Goal: Task Accomplishment & Management: Manage account settings

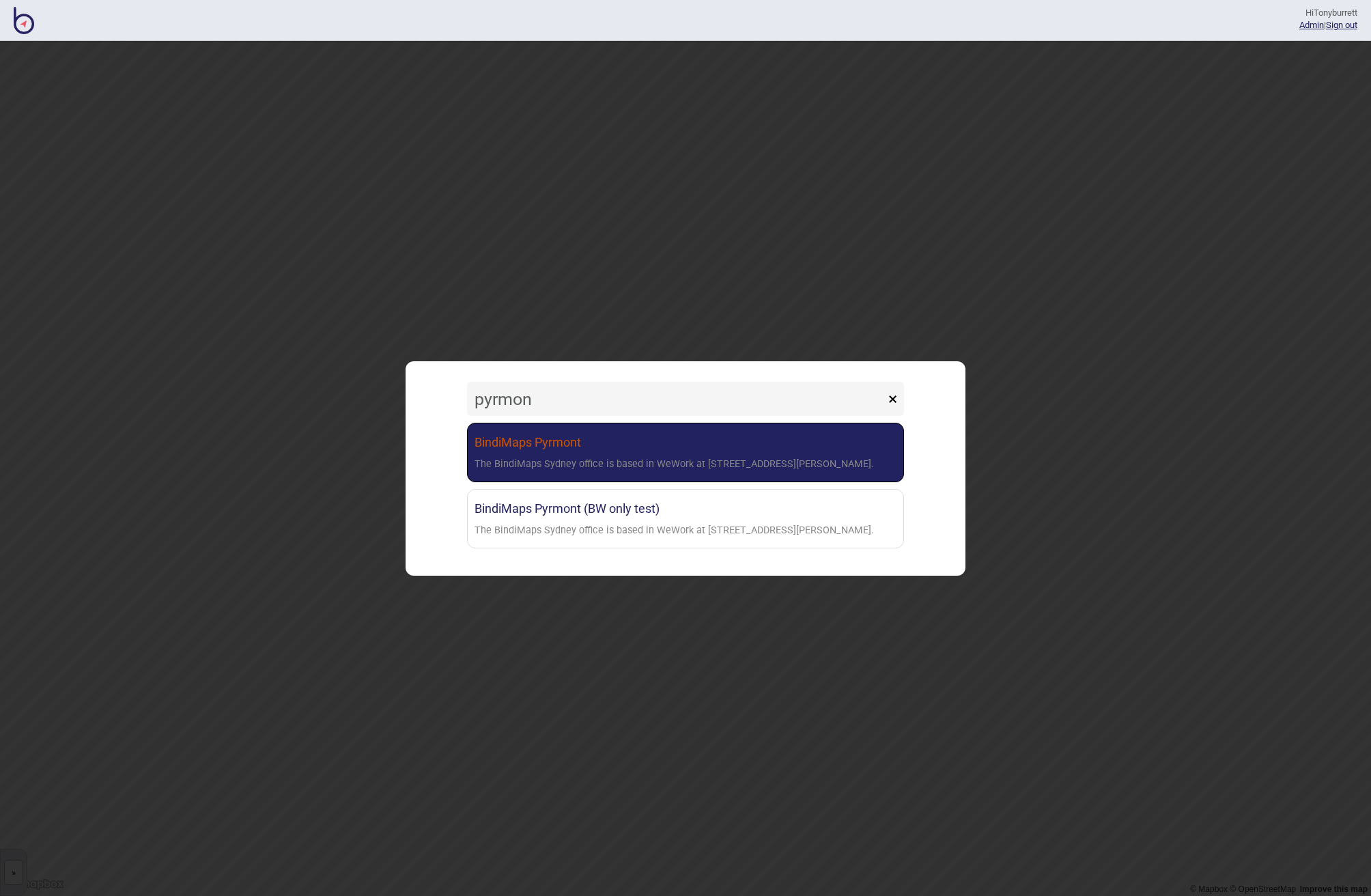
type input "pyrmon"
click at [526, 456] on div "The BindiMaps Sydney office is based in WeWork at [STREET_ADDRESS][PERSON_NAME]." at bounding box center [674, 465] width 399 height 20
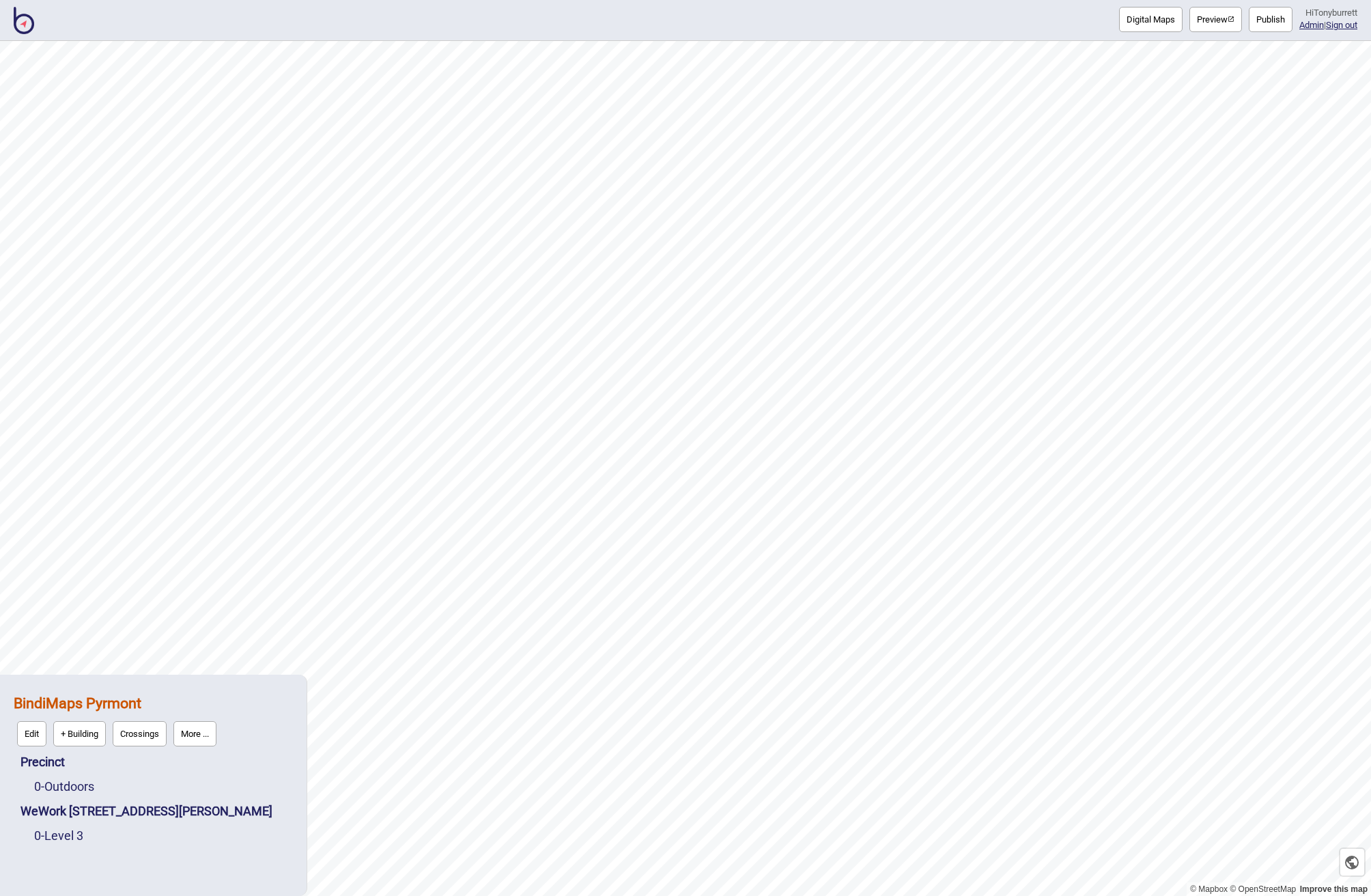
click at [203, 725] on button "More ..." at bounding box center [195, 733] width 43 height 25
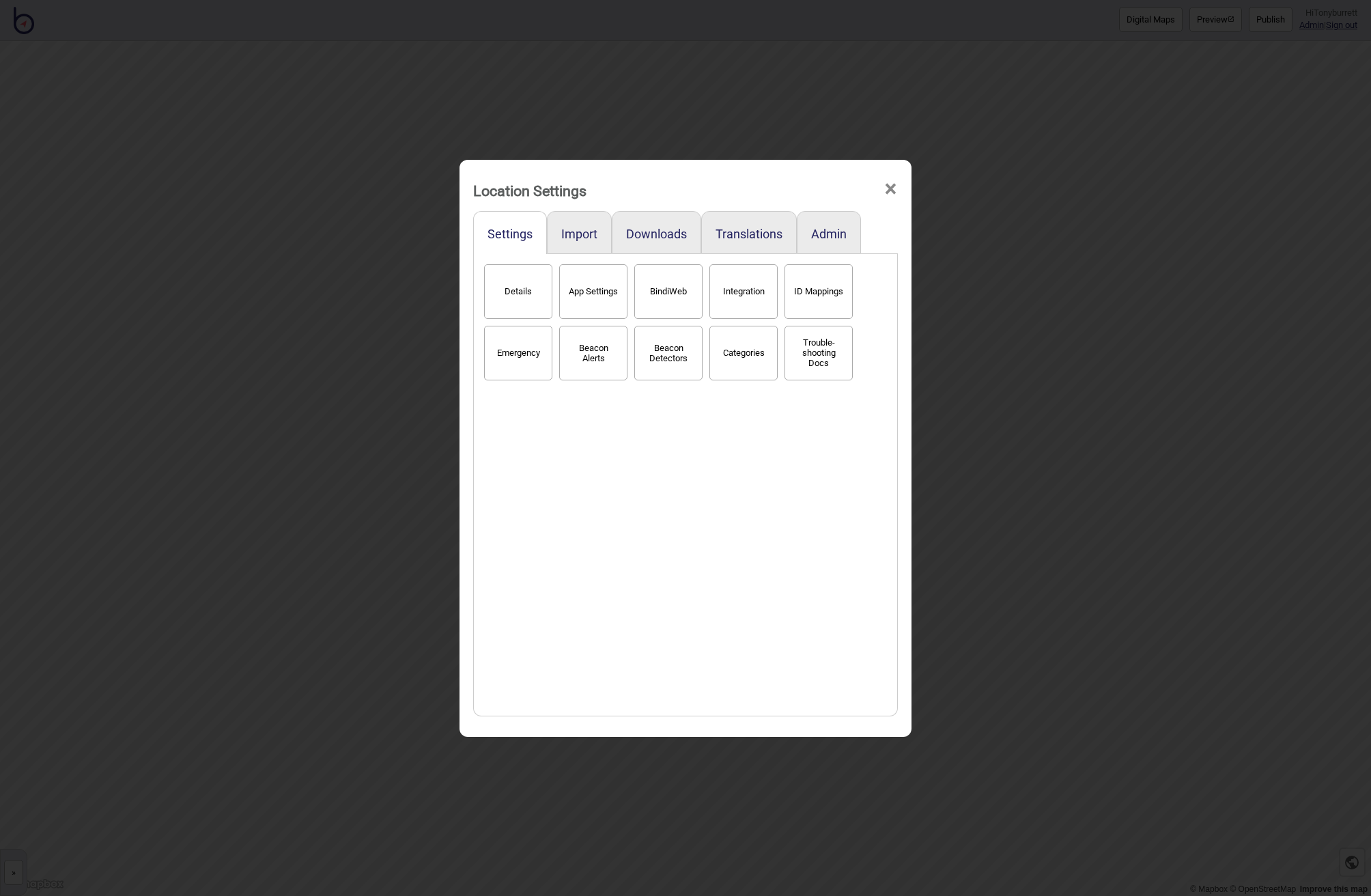
click at [607, 285] on button "App Settings" at bounding box center [593, 291] width 68 height 55
select select "2"
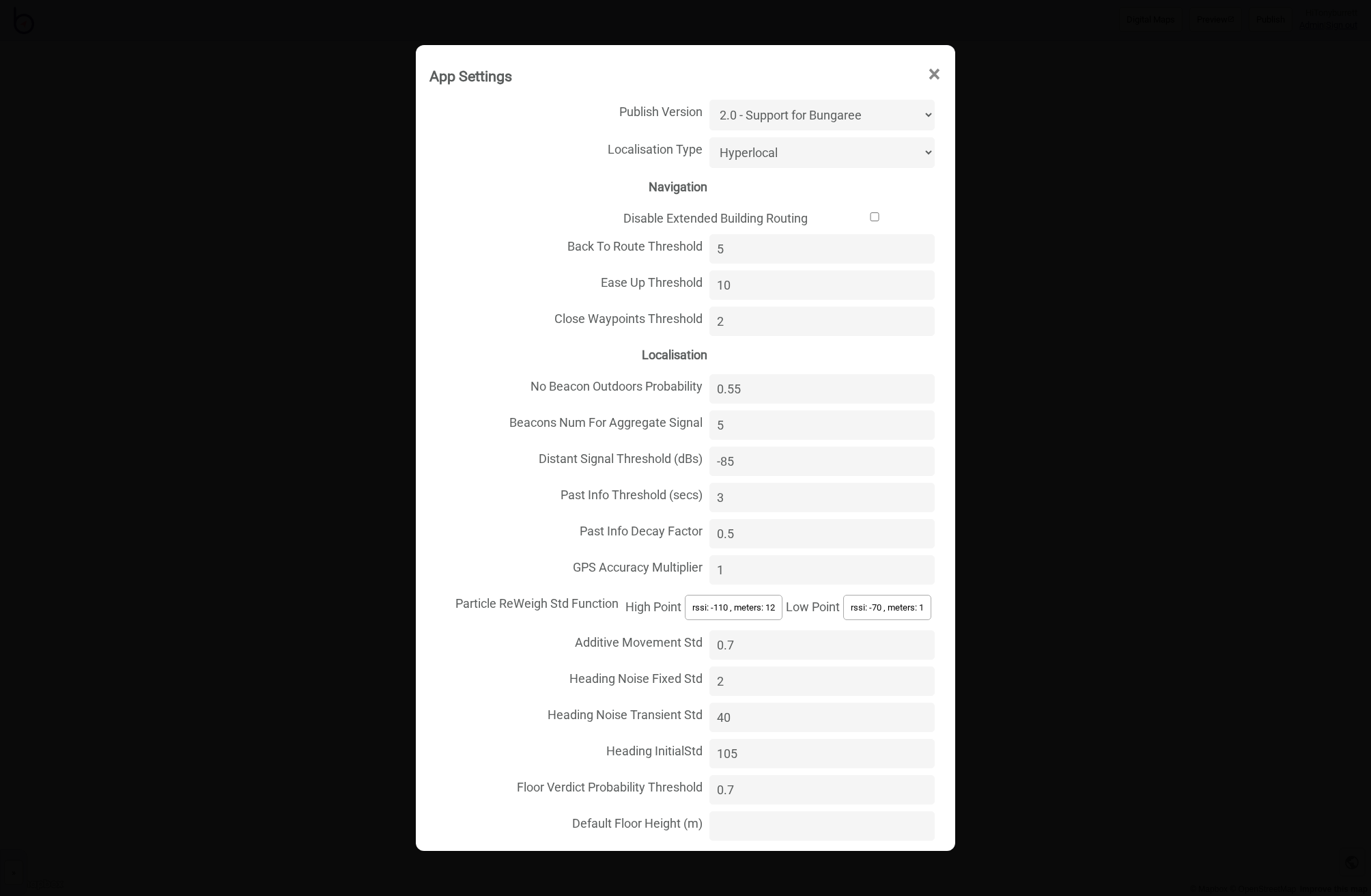
select select "Beacon"
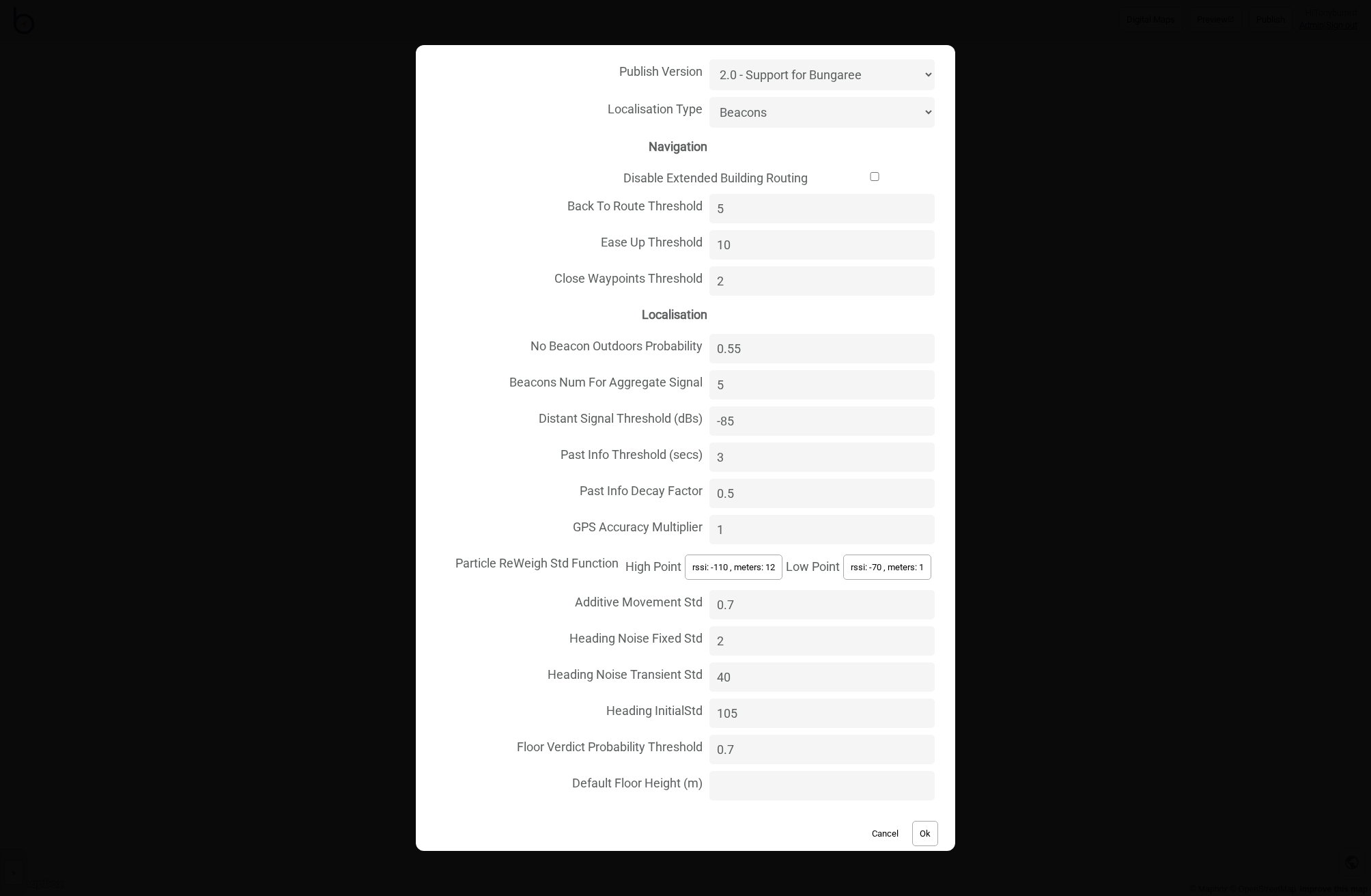
scroll to position [39, 0]
click at [925, 822] on button "Ok" at bounding box center [926, 834] width 26 height 25
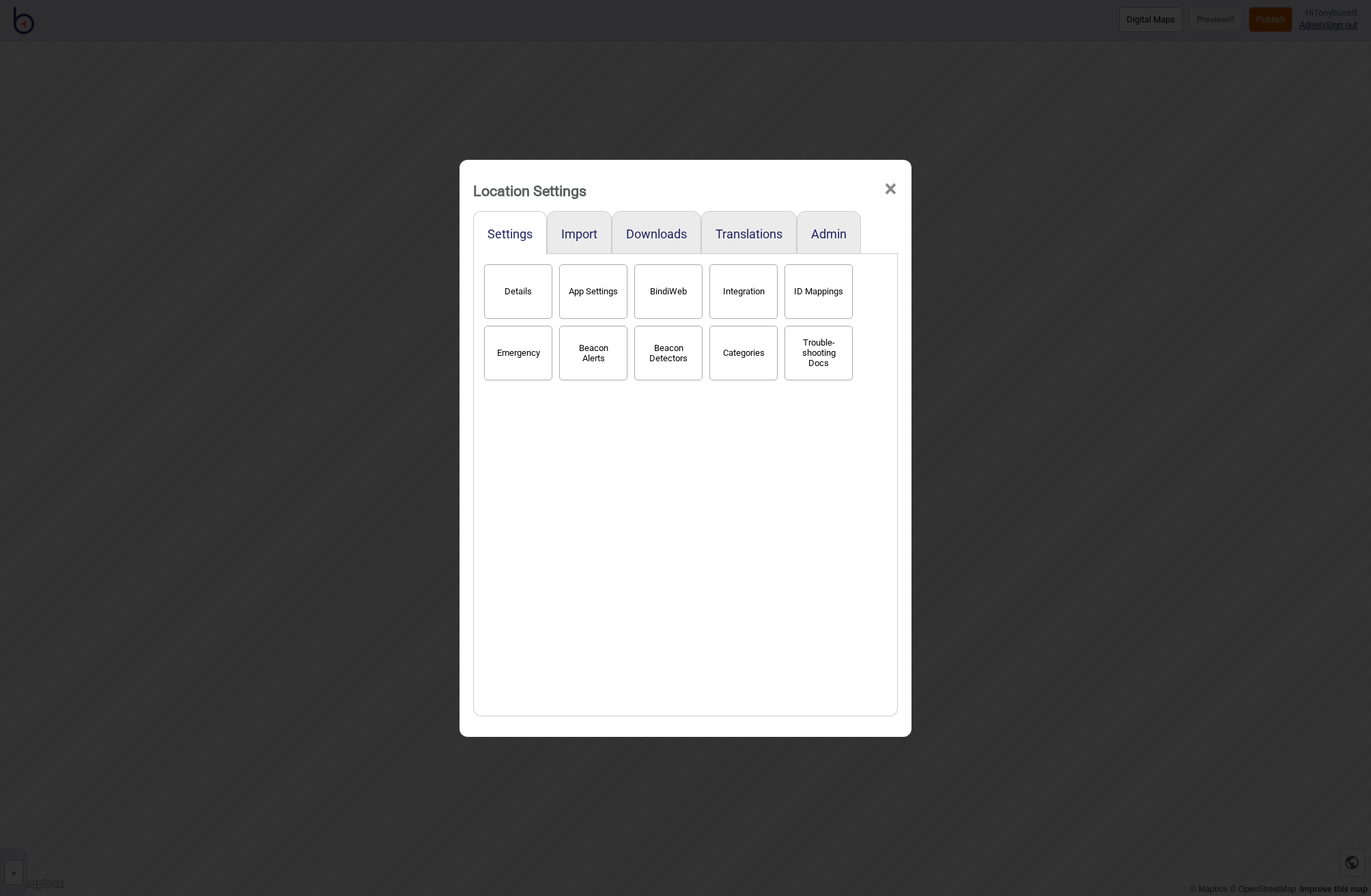
click at [895, 185] on span "×" at bounding box center [891, 189] width 15 height 45
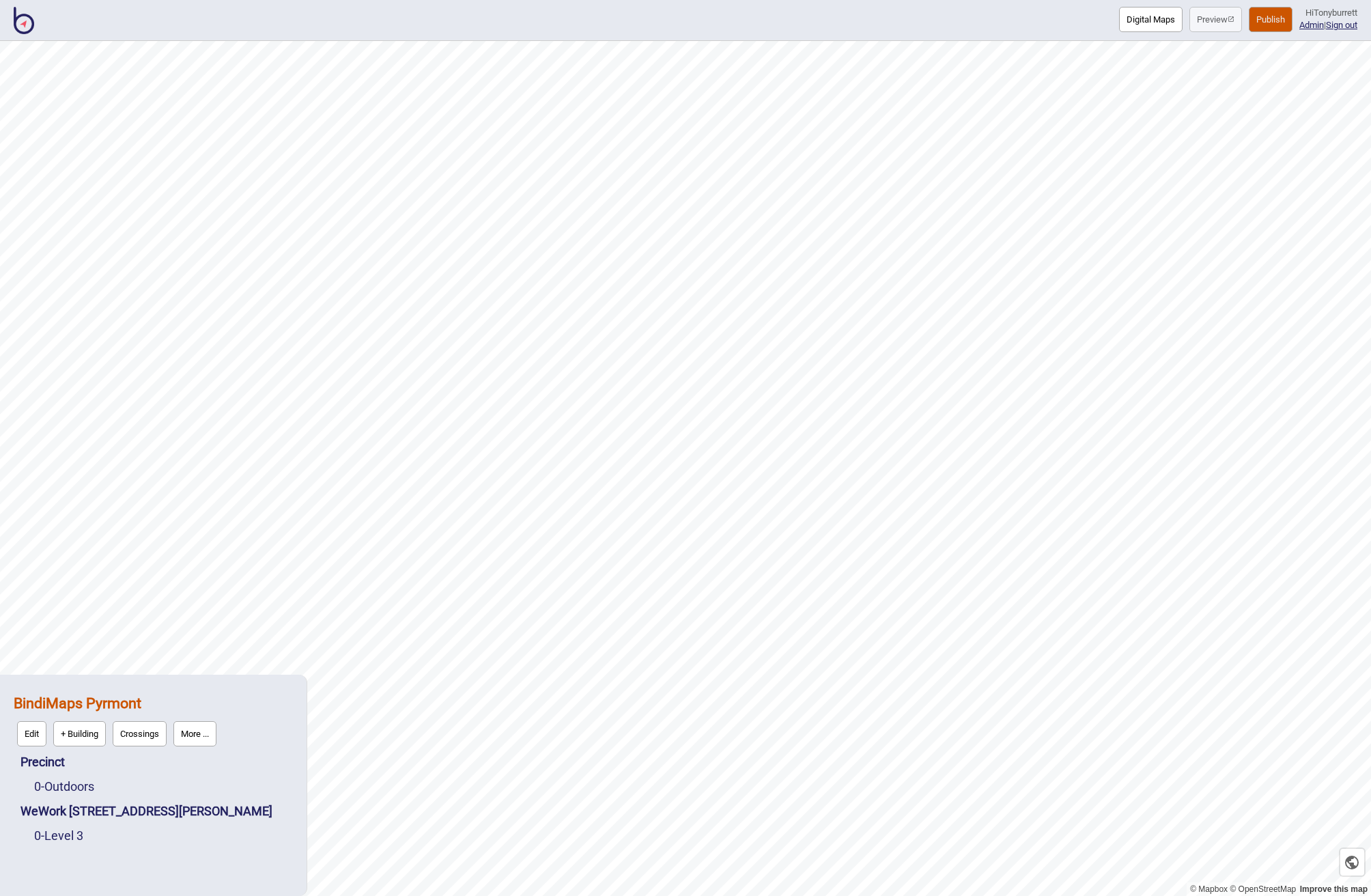
click at [1269, 23] on button "Publish" at bounding box center [1270, 19] width 43 height 25
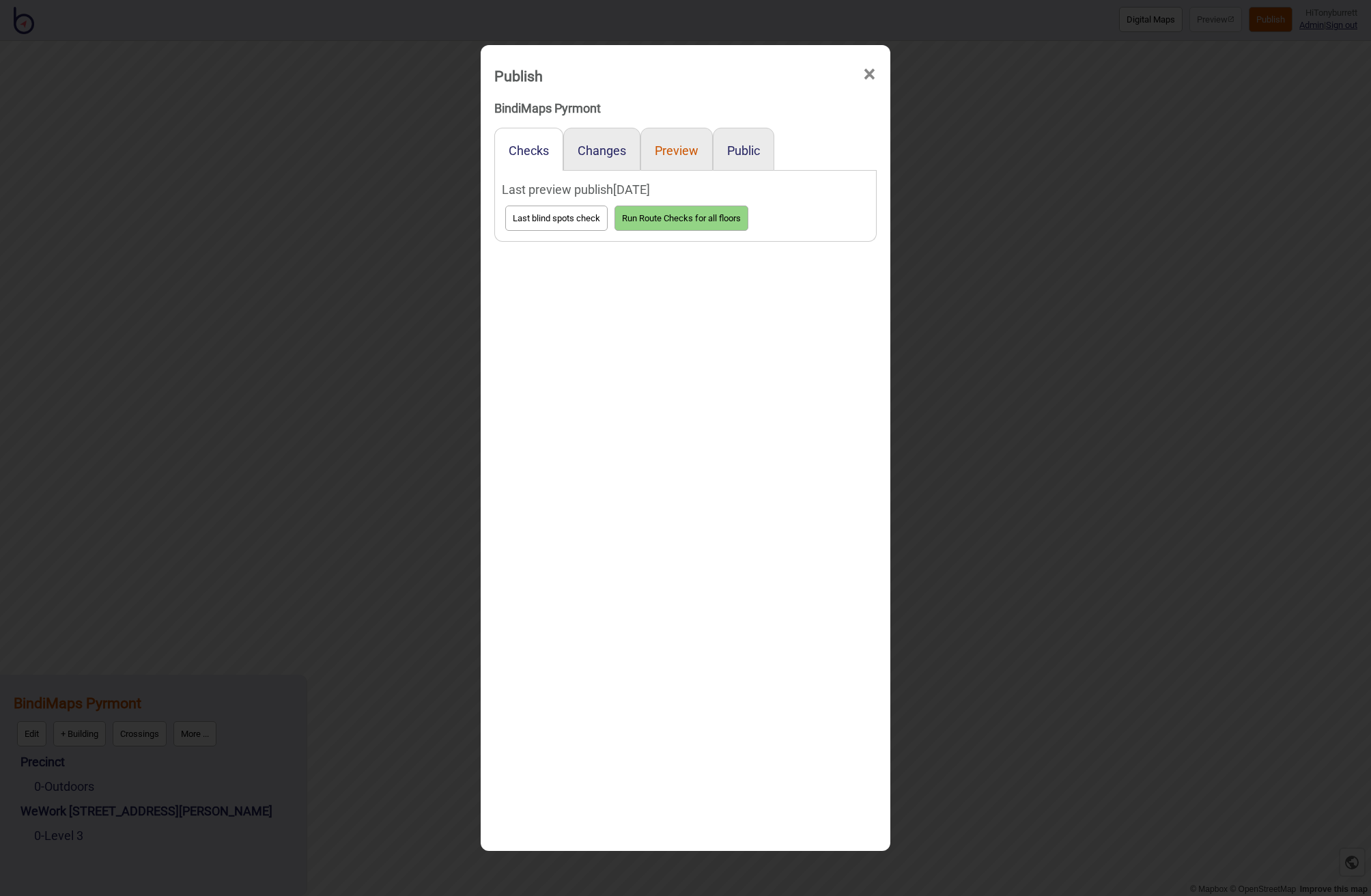
click at [676, 146] on button "Preview" at bounding box center [676, 151] width 43 height 15
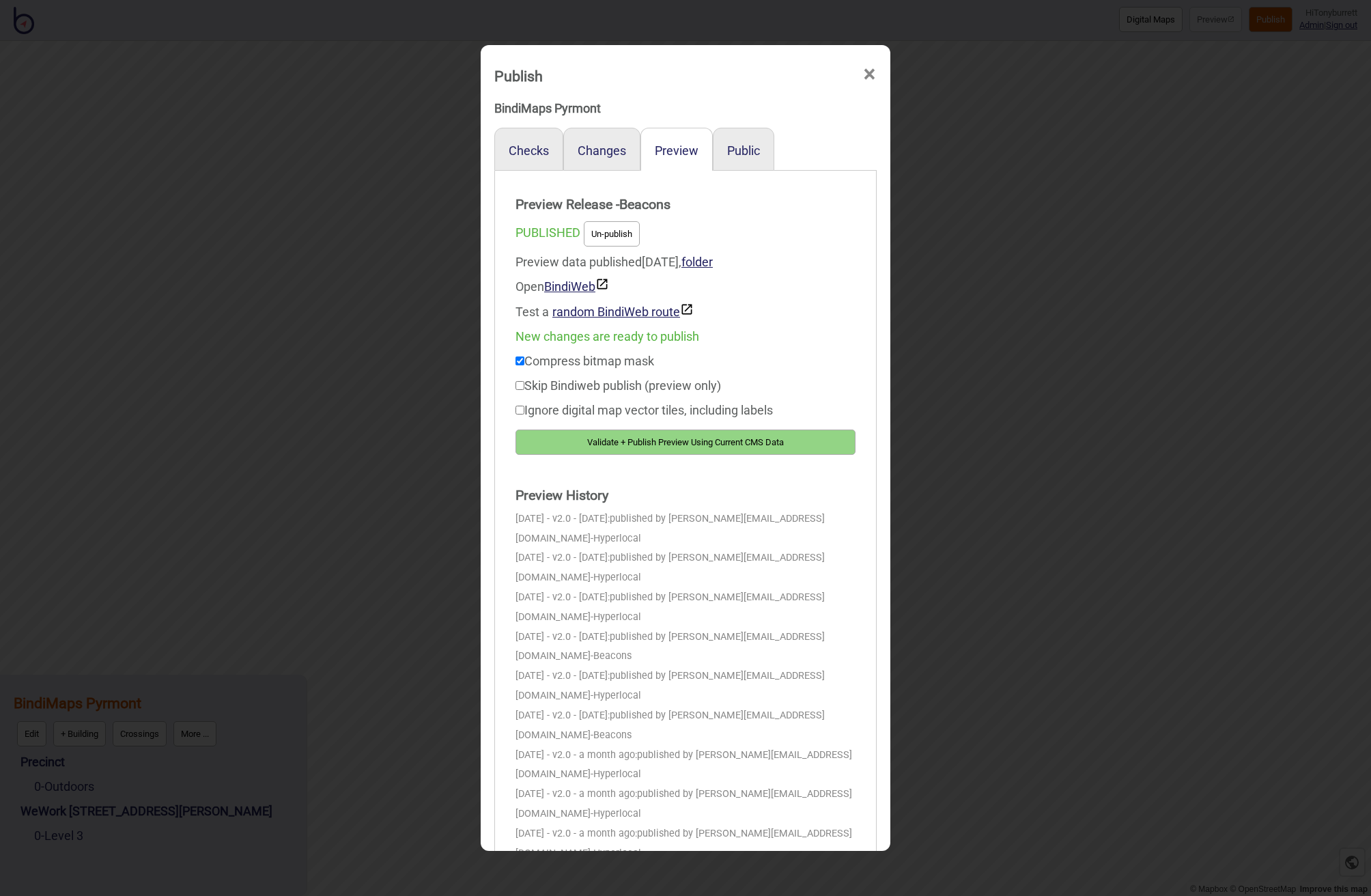
drag, startPoint x: 693, startPoint y: 446, endPoint x: 850, endPoint y: 430, distance: 157.8
click at [694, 447] on button "Validate + Publish Preview Using Current CMS Data" at bounding box center [685, 442] width 340 height 25
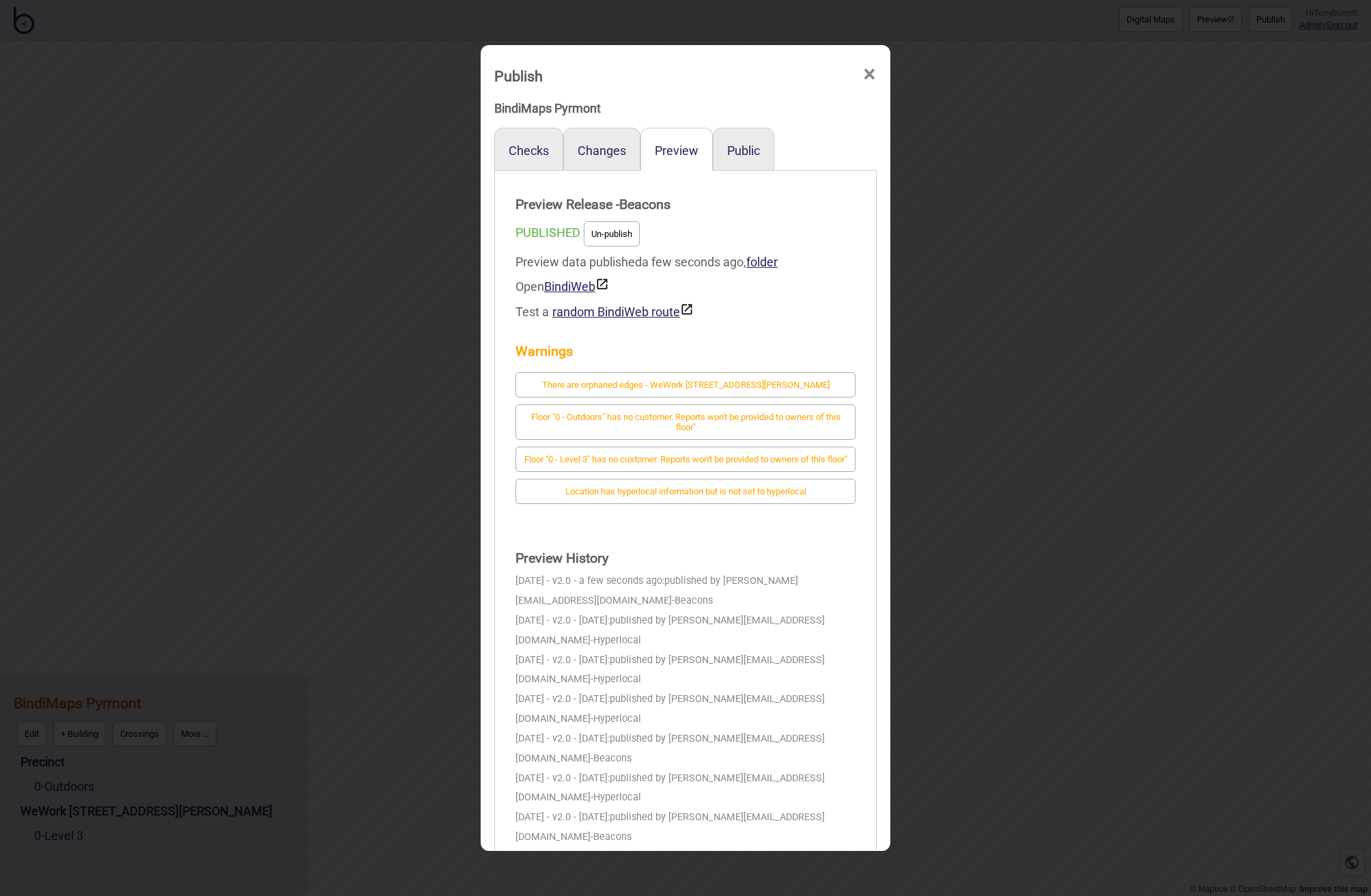
click at [864, 74] on span "×" at bounding box center [870, 74] width 15 height 45
